Goal: Information Seeking & Learning: Find specific page/section

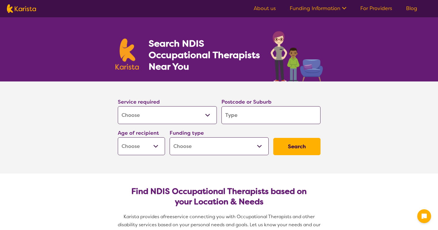
select select "[MEDICAL_DATA]"
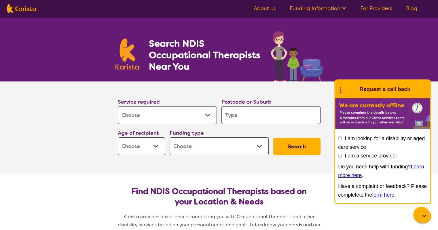
click at [242, 113] on input "search" at bounding box center [271, 115] width 99 height 18
type input "4"
type input "45"
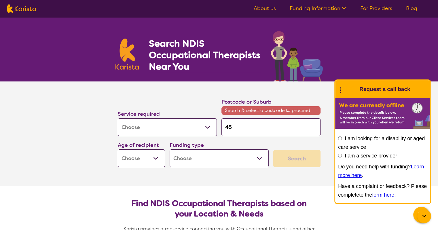
type input "455"
type input "4555"
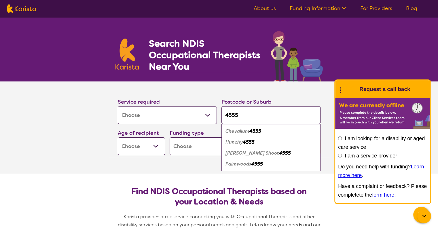
type input "4555"
click at [263, 164] on em "4555" at bounding box center [257, 164] width 12 height 6
